Goal: Transaction & Acquisition: Purchase product/service

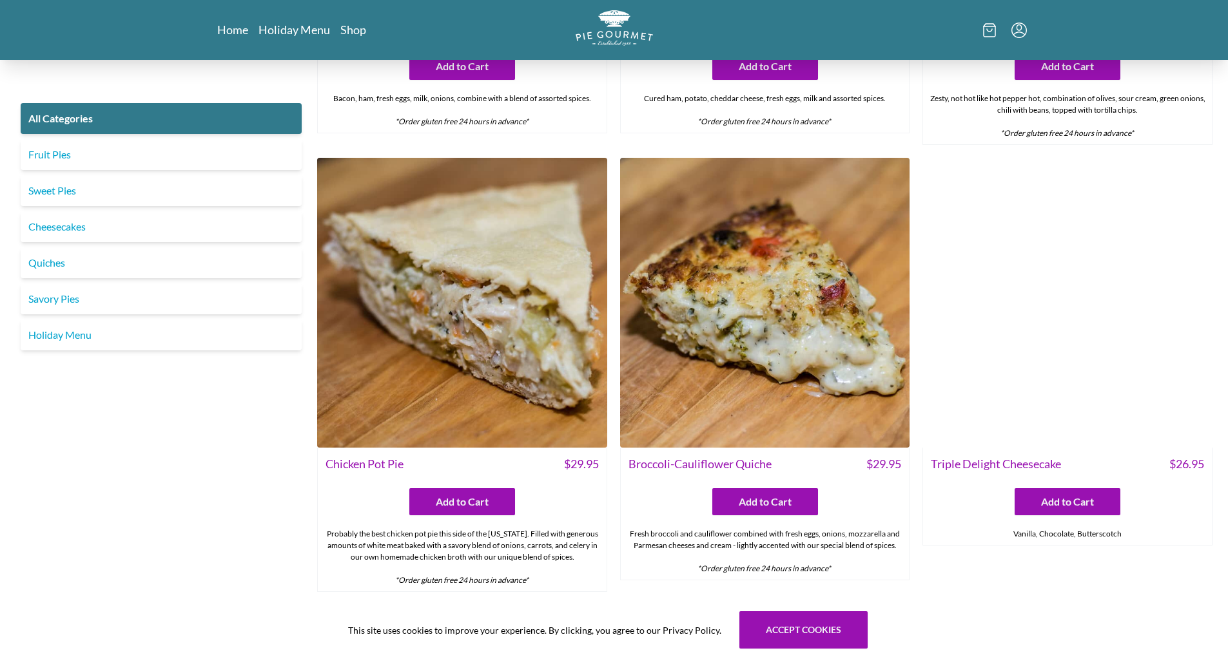
scroll to position [2320, 0]
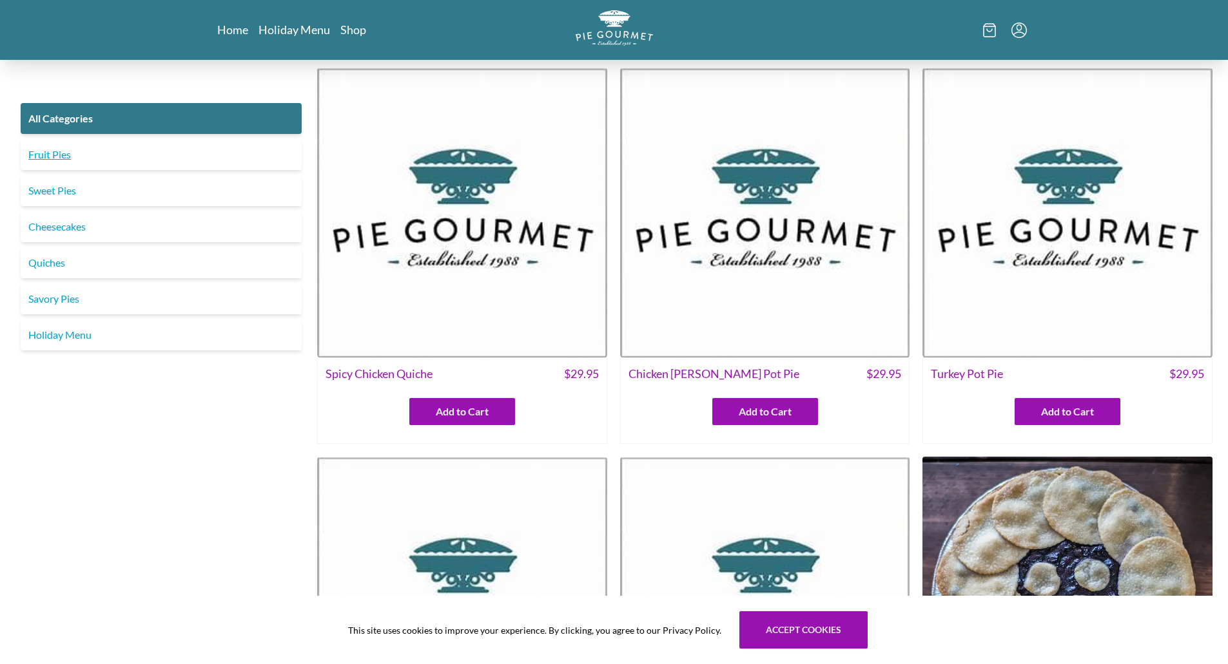
click at [51, 155] on link "Fruit Pies" at bounding box center [161, 154] width 281 height 31
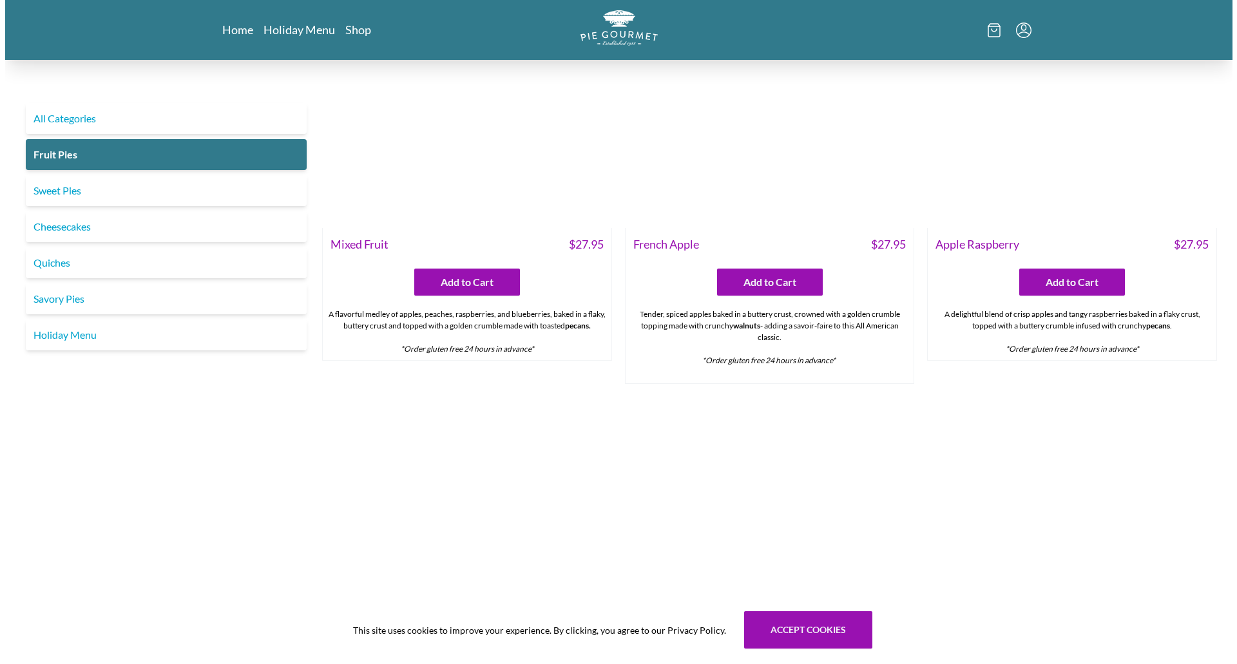
scroll to position [1160, 0]
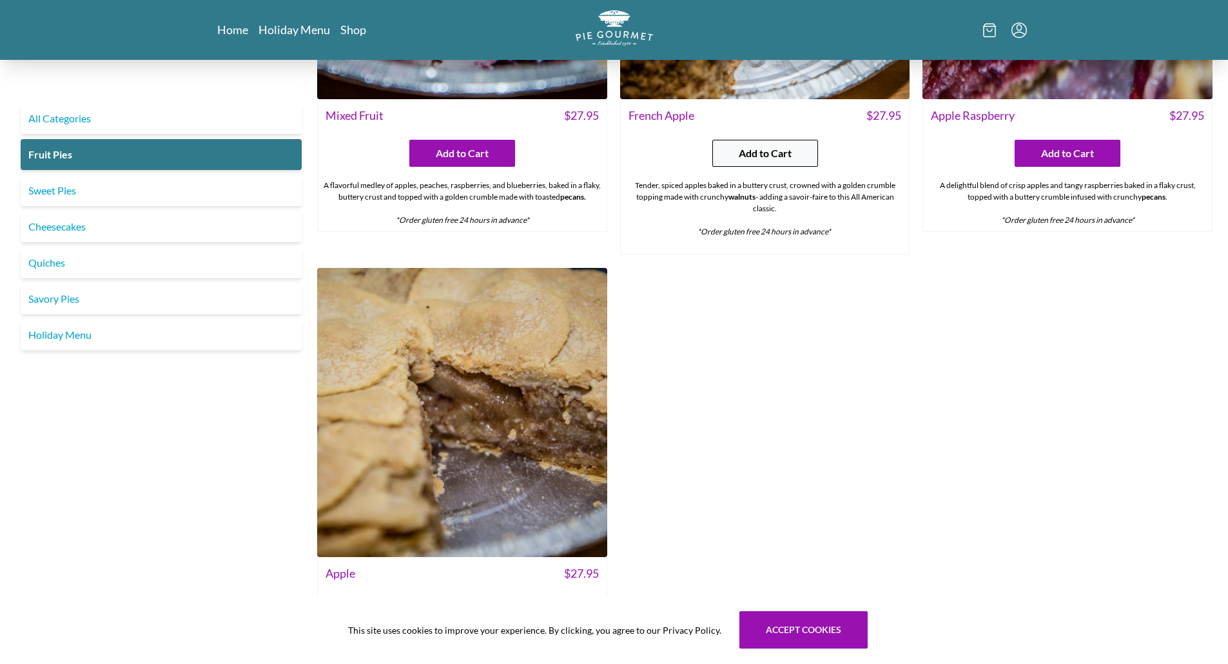
click at [775, 151] on span "Add to Cart" at bounding box center [765, 153] width 53 height 15
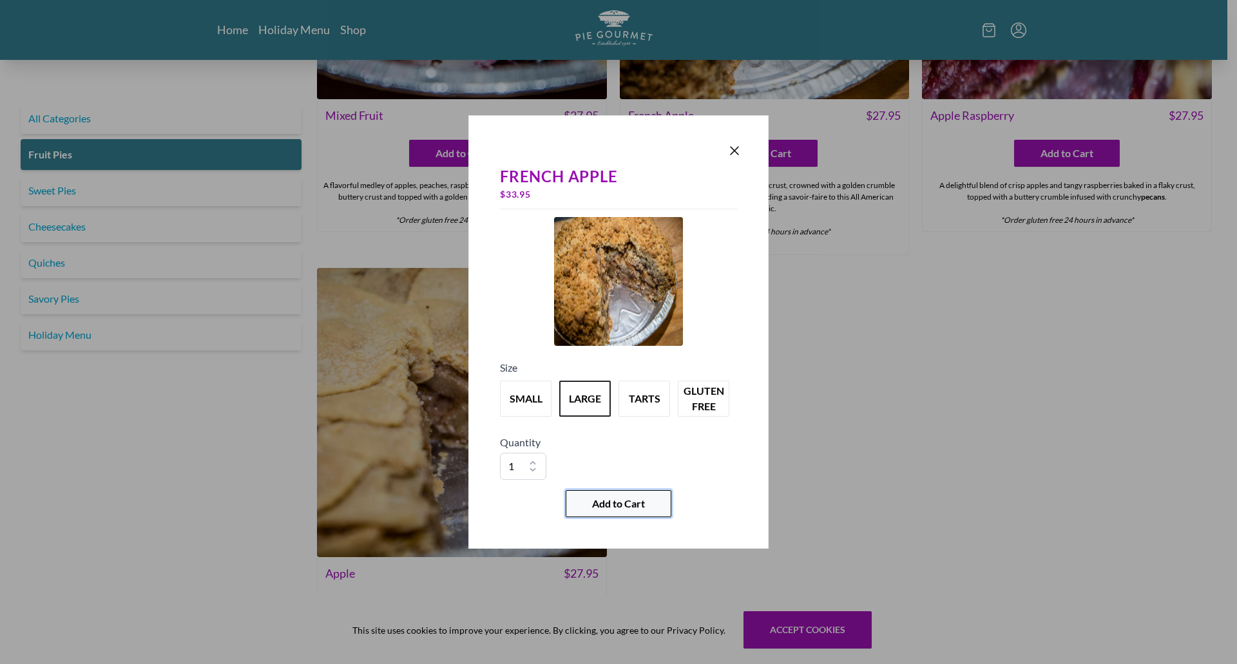
click at [631, 497] on span "Add to Cart" at bounding box center [618, 503] width 53 height 15
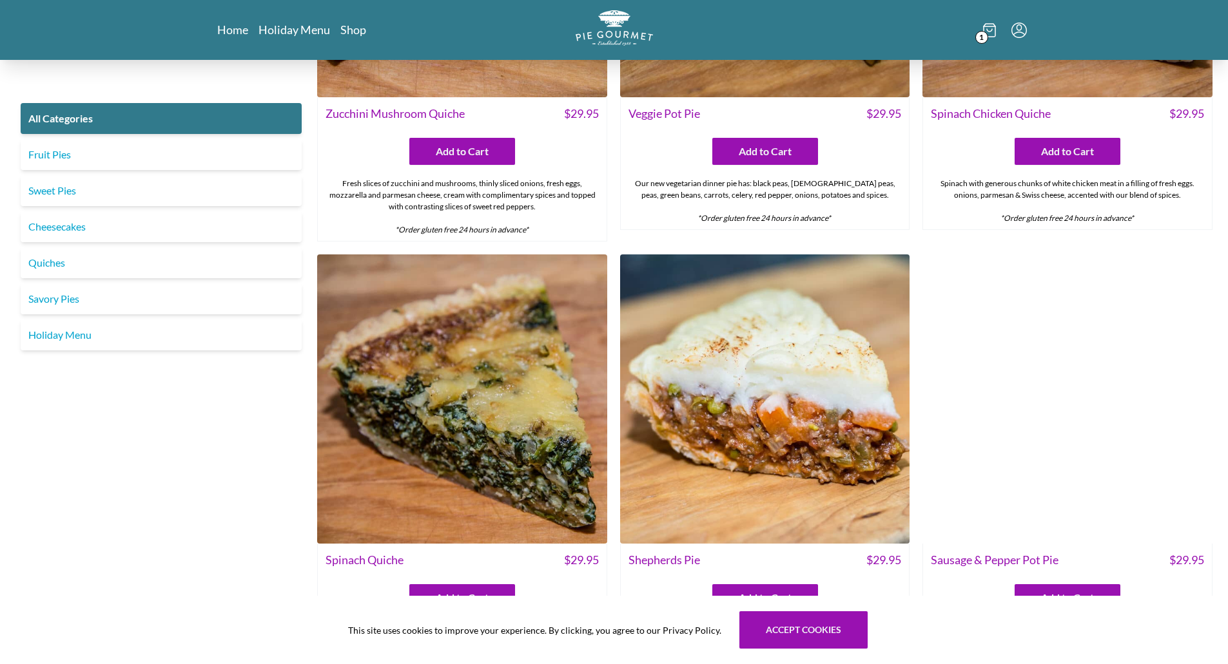
scroll to position [1289, 0]
